Goal: Transaction & Acquisition: Subscribe to service/newsletter

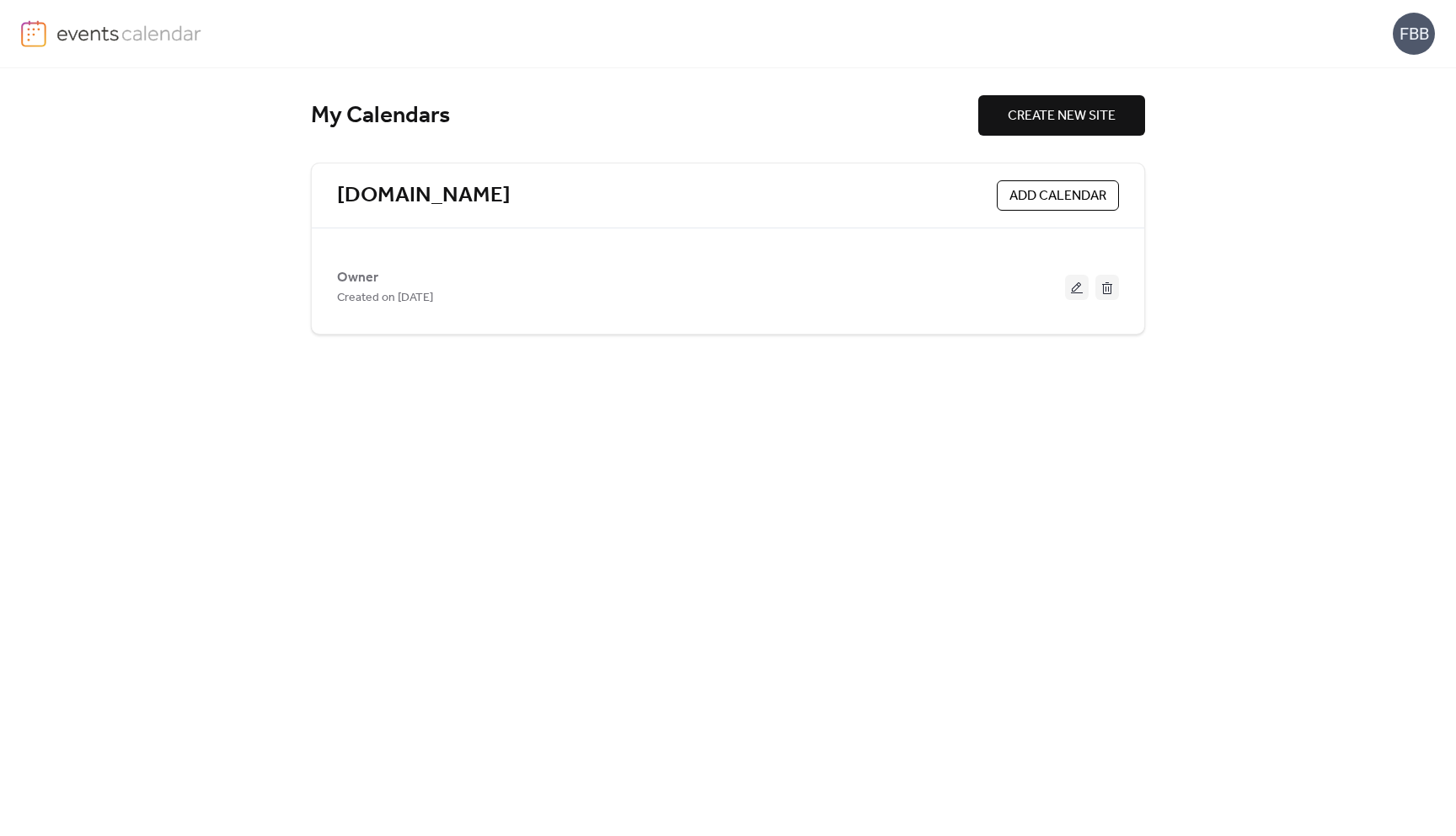
click at [1415, 35] on div "FBB" at bounding box center [1414, 34] width 42 height 42
click at [1403, 74] on span "Account" at bounding box center [1380, 76] width 50 height 20
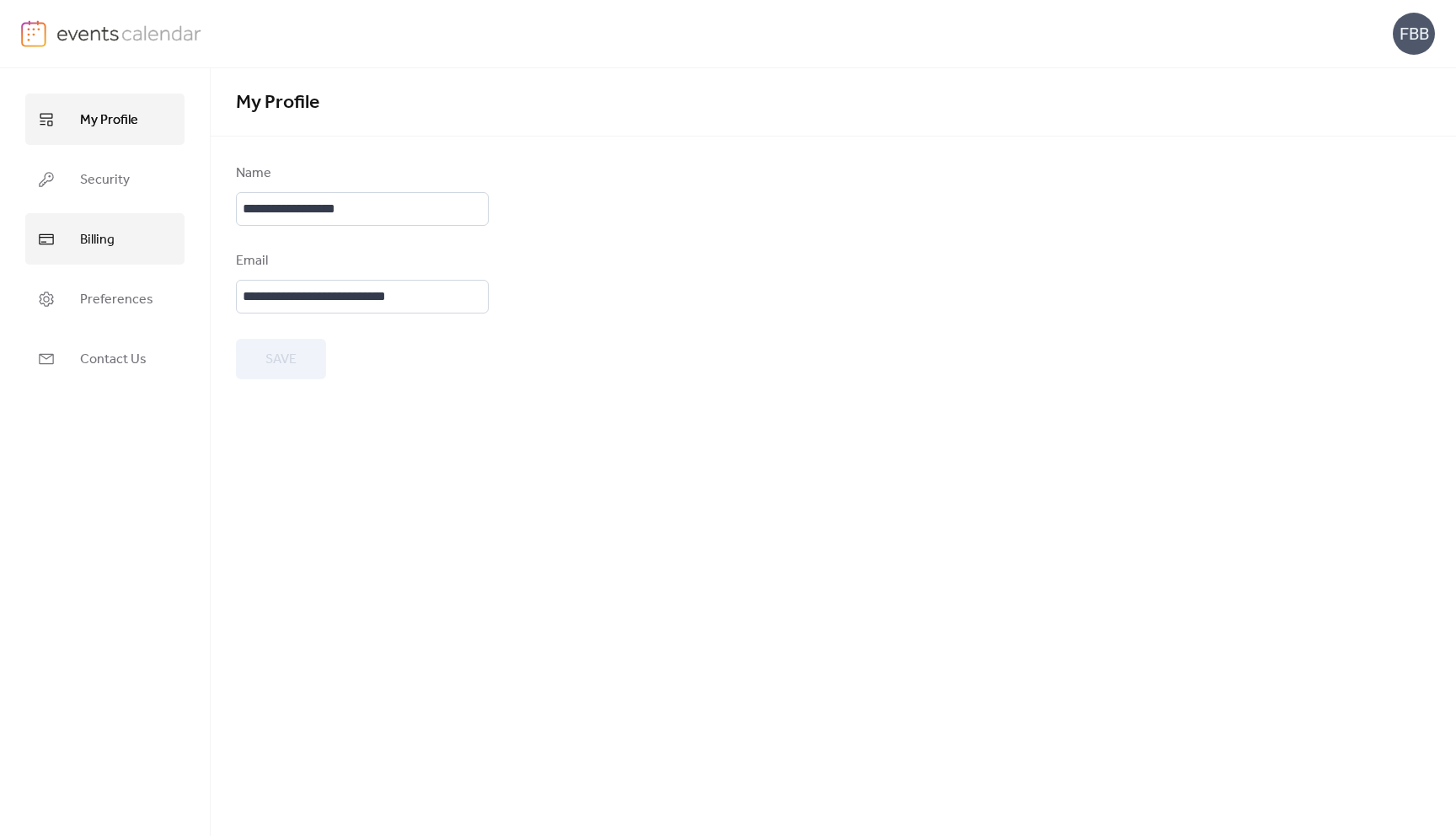
click at [81, 241] on span "Billing" at bounding box center [97, 240] width 34 height 26
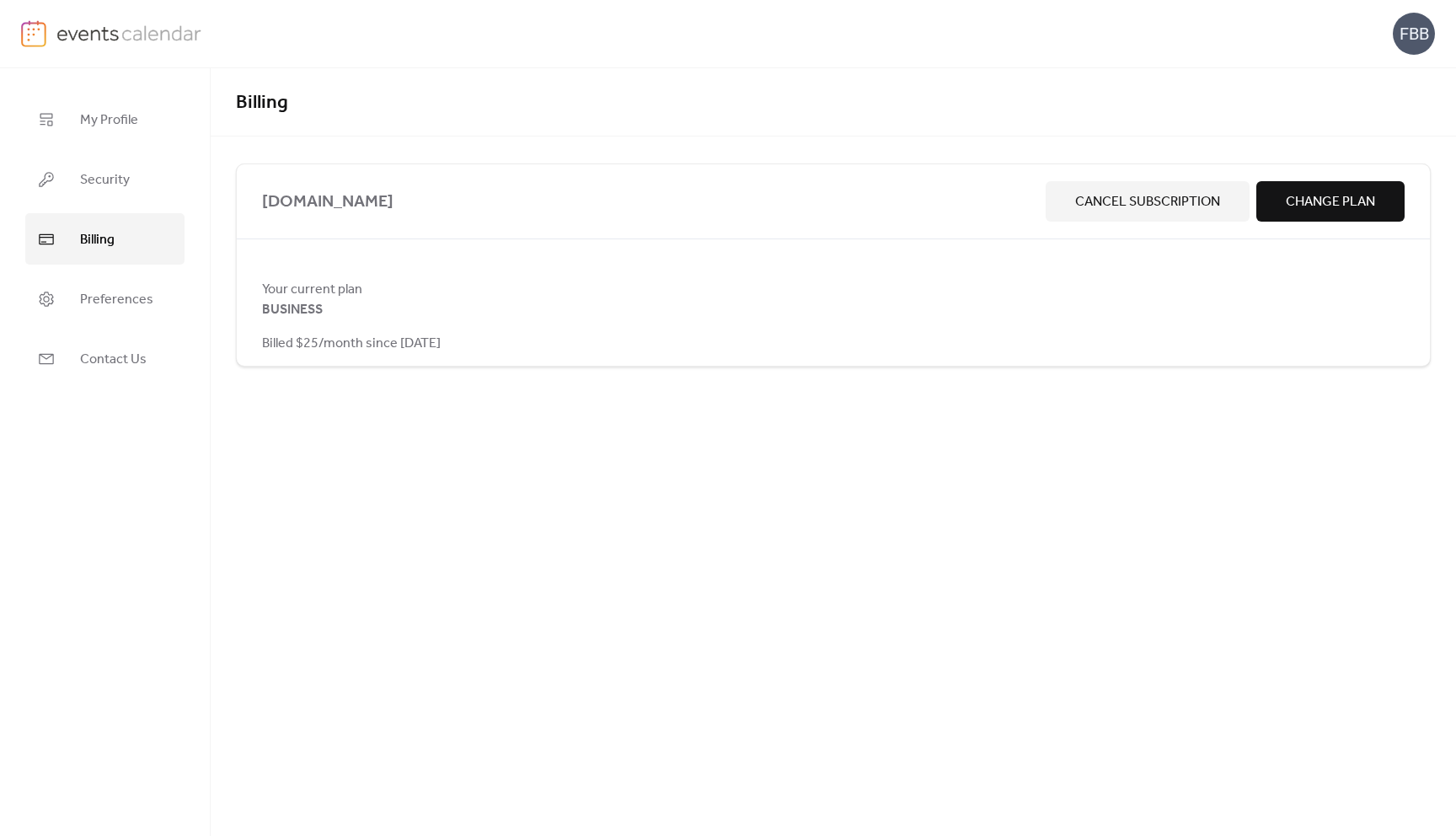
click at [1327, 206] on span "Change Plan" at bounding box center [1330, 202] width 89 height 20
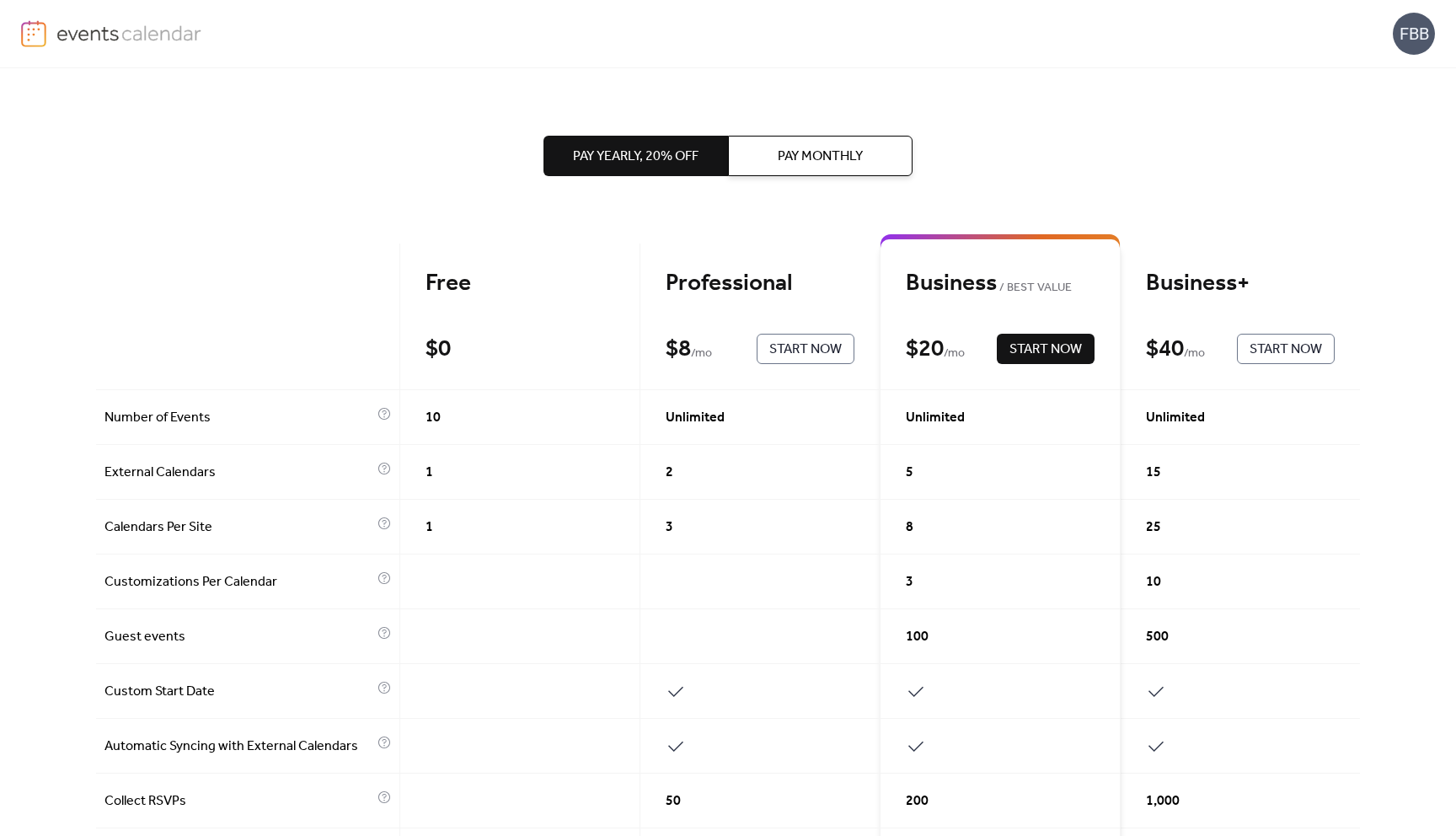
click at [1047, 349] on span "Start Now" at bounding box center [1045, 349] width 73 height 20
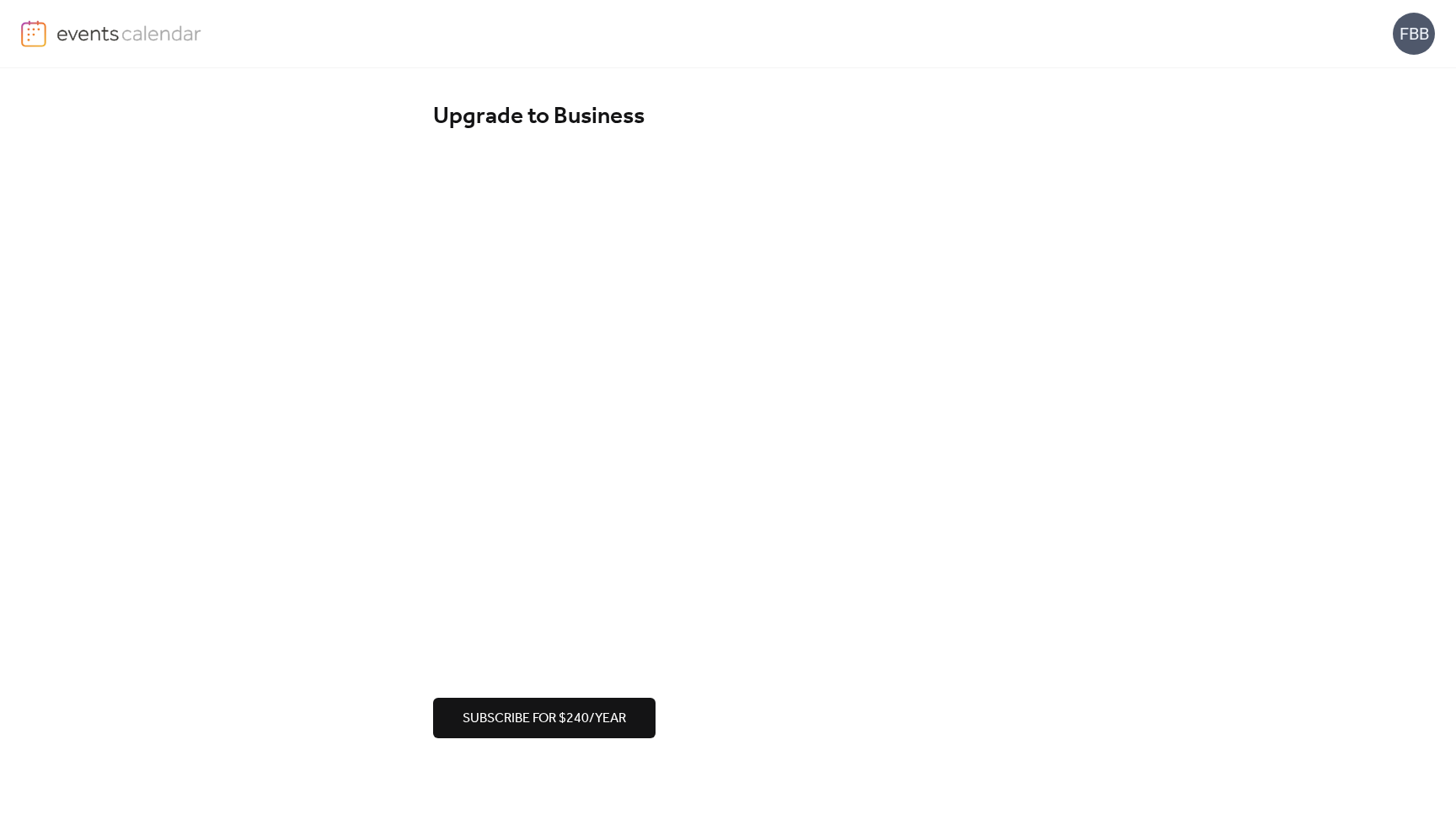
click at [529, 724] on span "Subscribe for $240/year" at bounding box center [544, 719] width 163 height 20
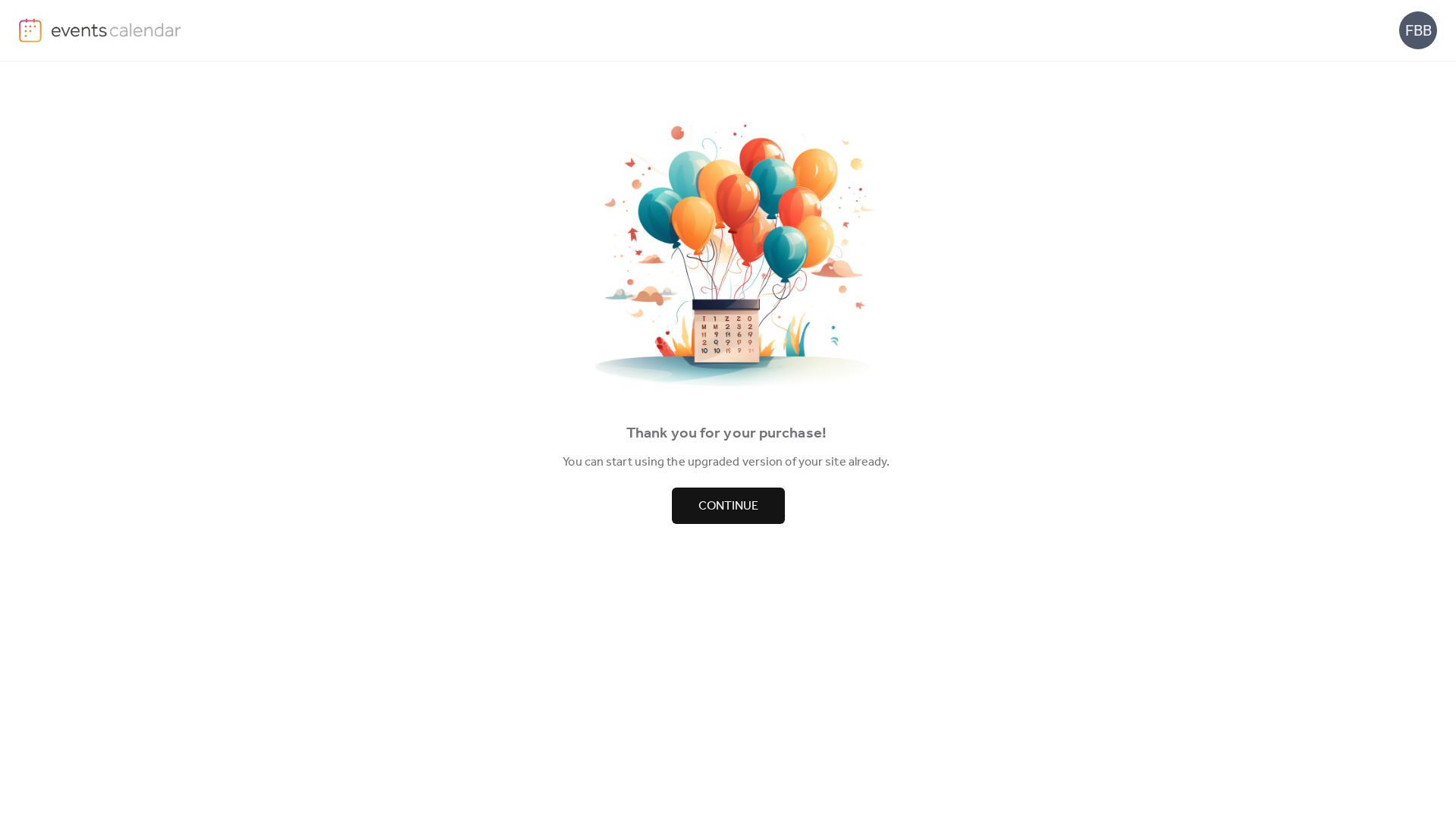
click at [1309, 31] on div "FBB" at bounding box center [1418, 31] width 38 height 38
click at [1309, 66] on span "Account" at bounding box center [1388, 68] width 45 height 18
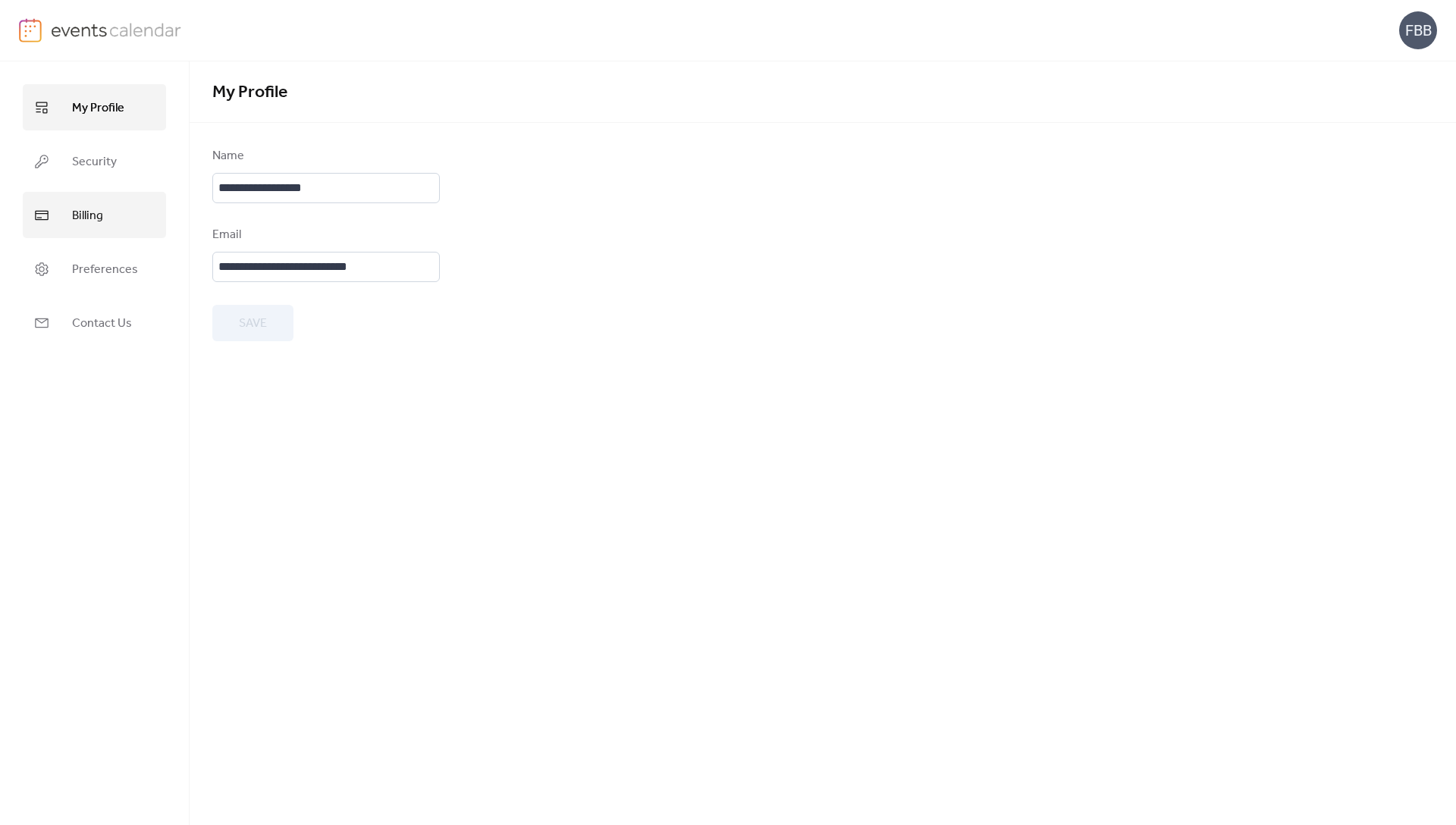
click at [73, 208] on span "Billing" at bounding box center [87, 216] width 31 height 23
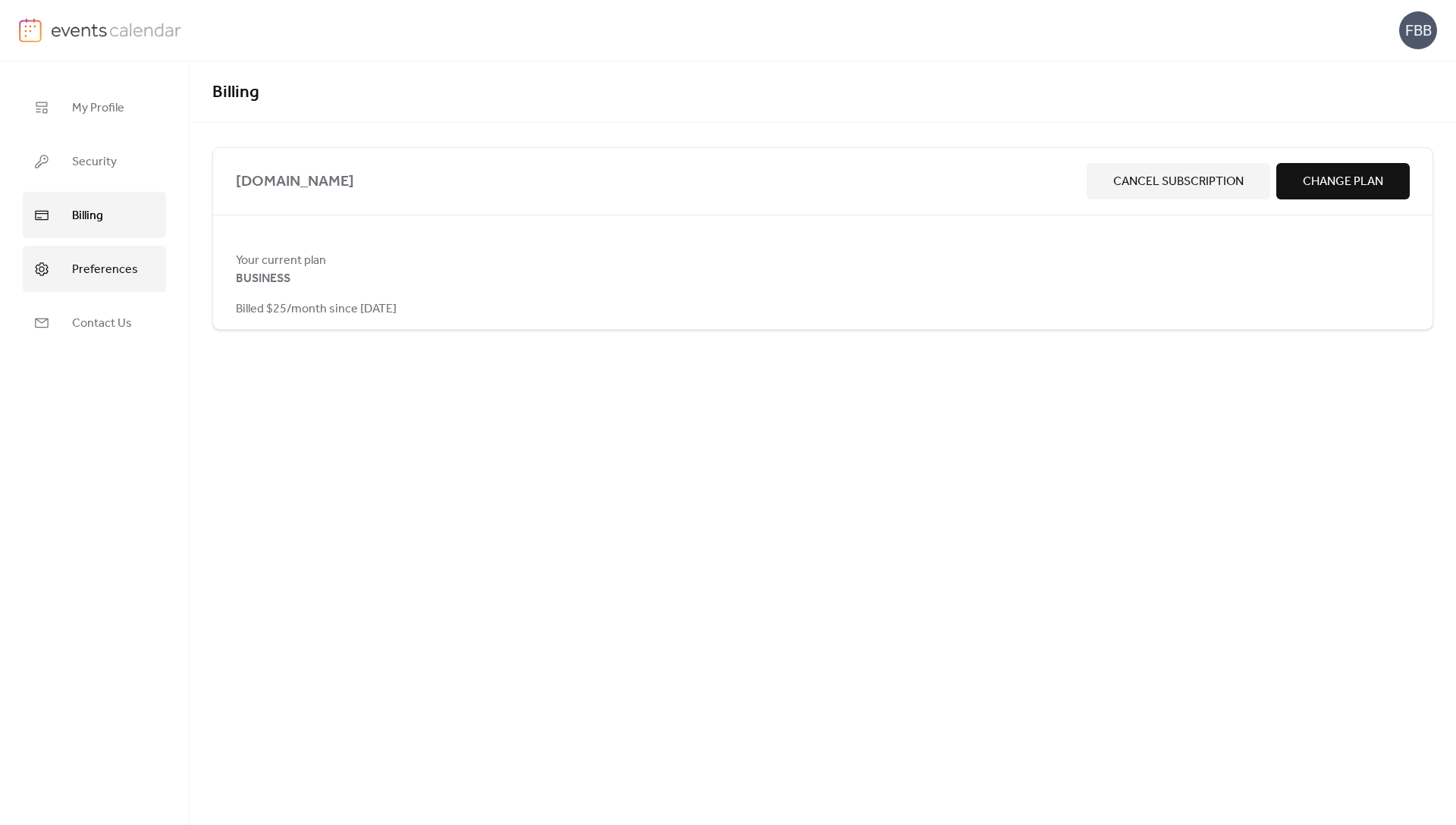
click at [119, 266] on span "Preferences" at bounding box center [105, 269] width 66 height 23
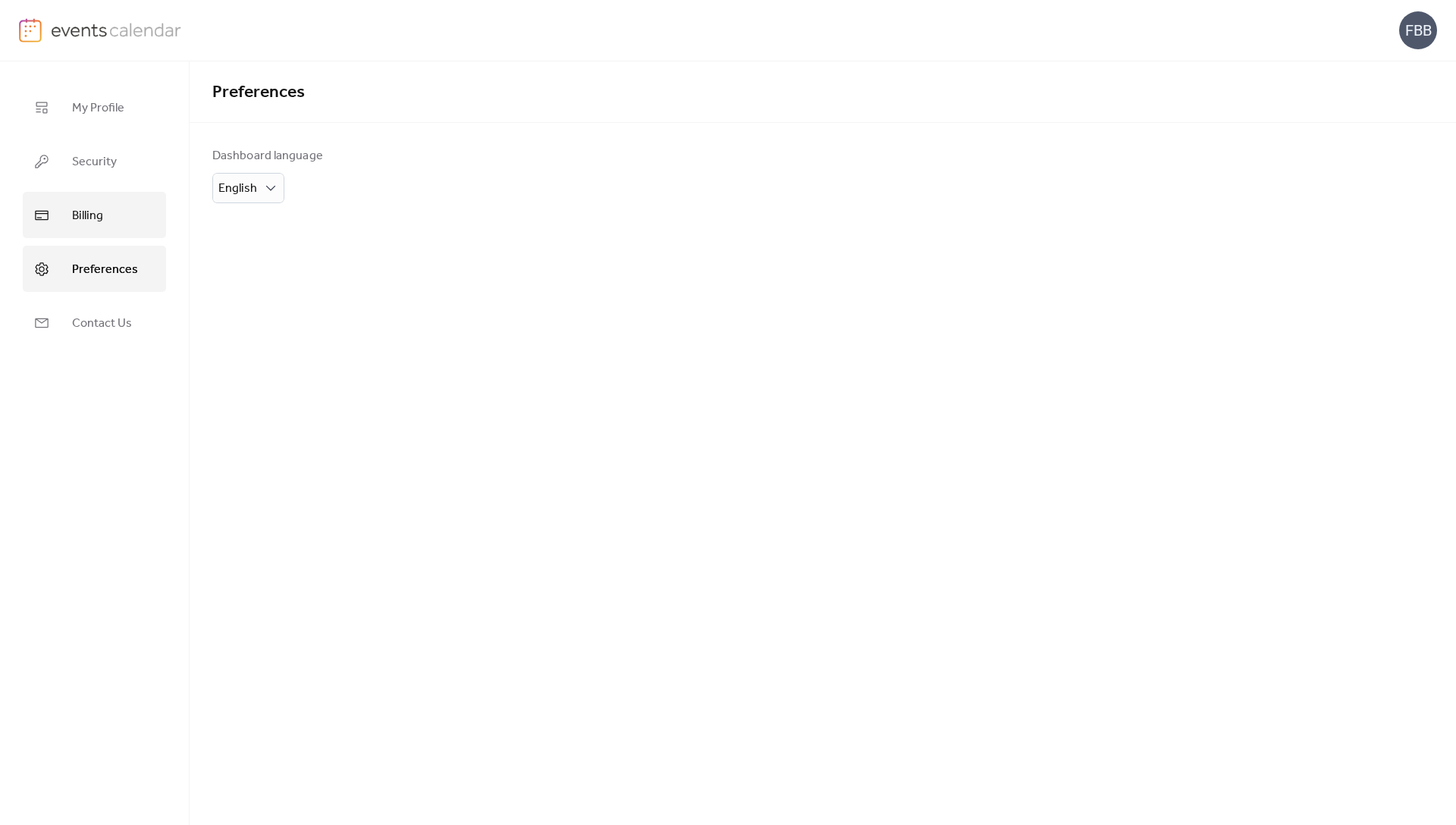
click at [119, 209] on link "Billing" at bounding box center [94, 215] width 143 height 46
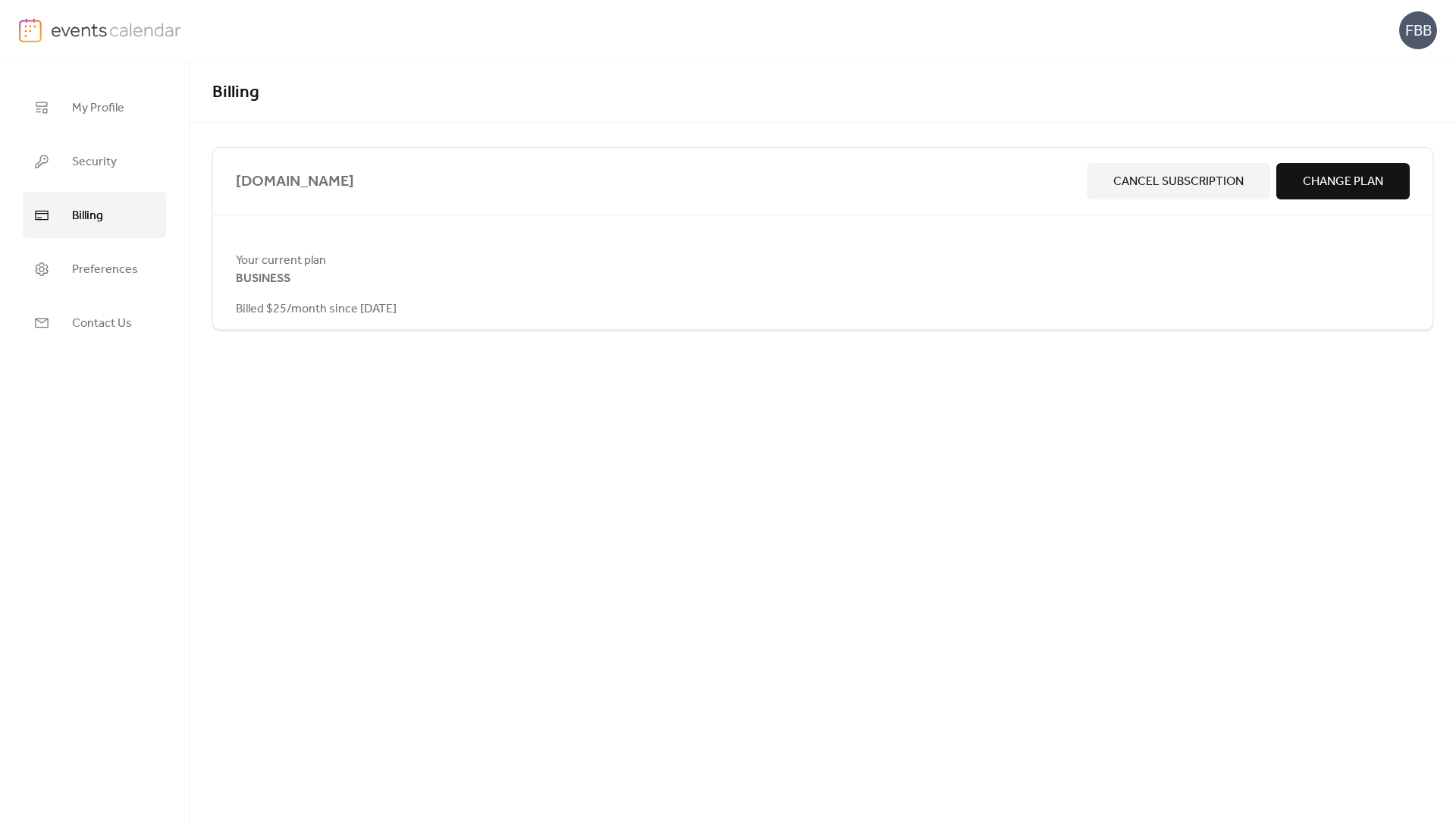
click at [1202, 310] on div "Your current plan BUSINESS Billed $25/month since [DATE]" at bounding box center [823, 284] width 1219 height 66
click at [1309, 182] on span "Change Plan" at bounding box center [1342, 182] width 80 height 18
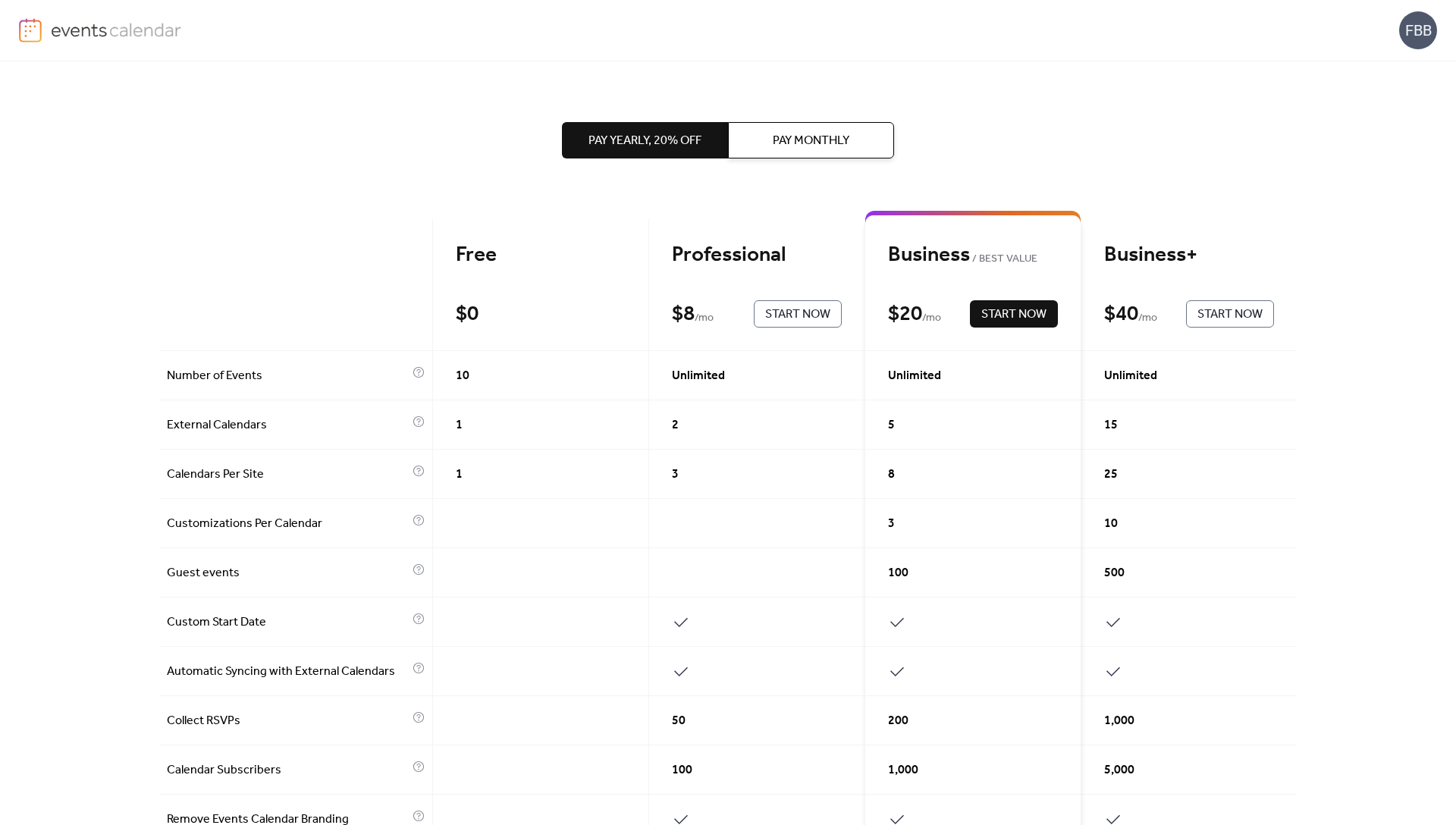
click at [82, 27] on img at bounding box center [116, 29] width 131 height 22
